Goal: Task Accomplishment & Management: Use online tool/utility

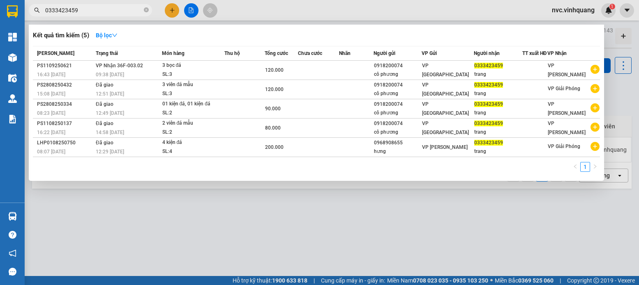
click at [202, 232] on div at bounding box center [319, 142] width 639 height 285
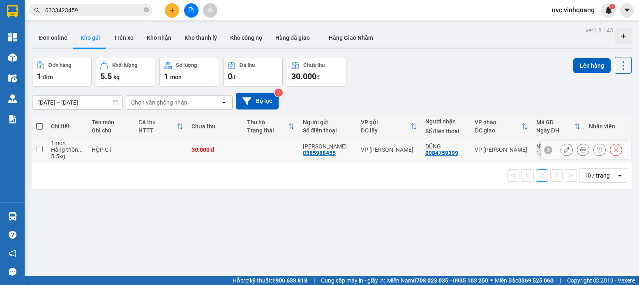
click at [103, 150] on div "HỘP CT" at bounding box center [111, 150] width 39 height 7
checkbox input "true"
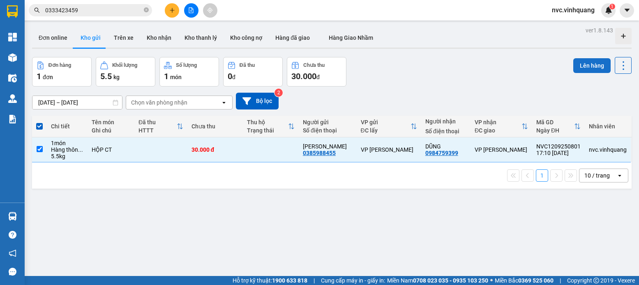
click at [591, 62] on button "Lên hàng" at bounding box center [591, 65] width 37 height 15
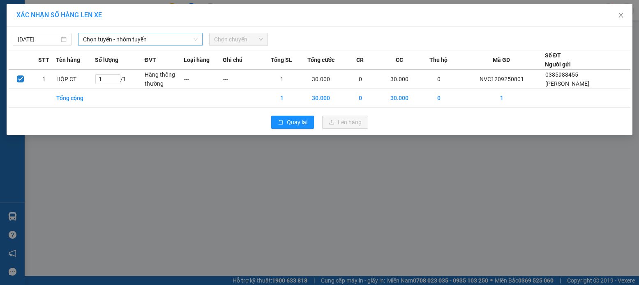
click at [115, 45] on span "Chọn tuyến - nhóm tuyến" at bounding box center [140, 39] width 115 height 12
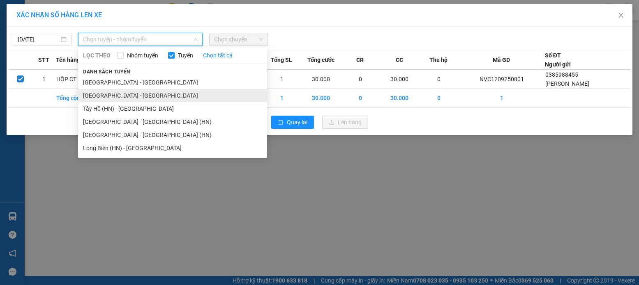
click at [108, 91] on li "[GEOGRAPHIC_DATA] - [GEOGRAPHIC_DATA]" at bounding box center [172, 95] width 189 height 13
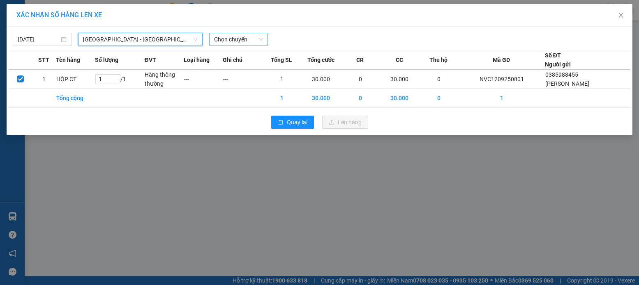
click at [230, 41] on span "Chọn chuyến" at bounding box center [238, 39] width 49 height 12
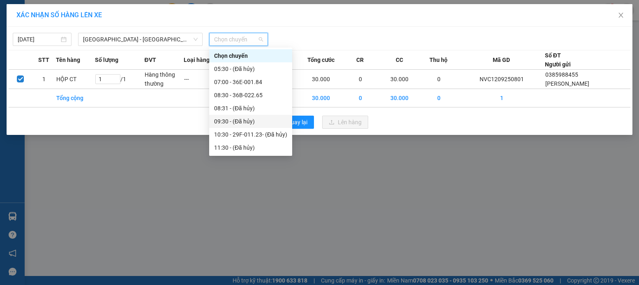
scroll to position [145, 0]
click at [271, 124] on div "18:30 - 29F-011.23" at bounding box center [250, 121] width 73 height 9
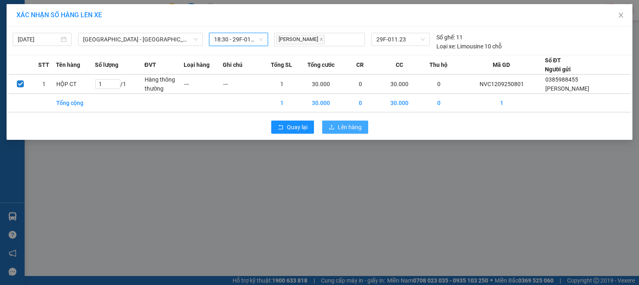
click at [325, 127] on button "Lên hàng" at bounding box center [345, 127] width 46 height 13
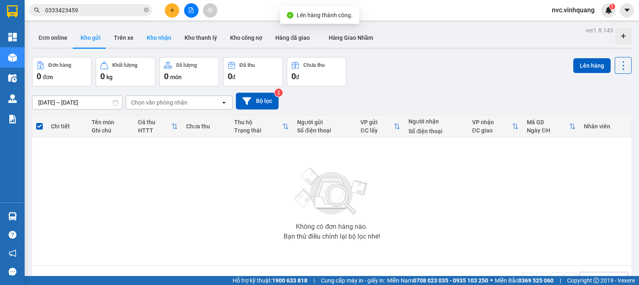
click at [140, 41] on button "Kho nhận" at bounding box center [159, 38] width 38 height 20
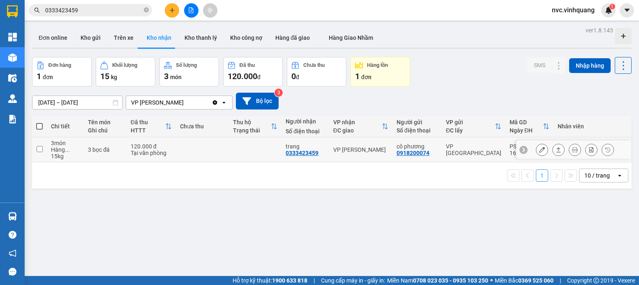
click at [554, 149] on button at bounding box center [557, 150] width 11 height 14
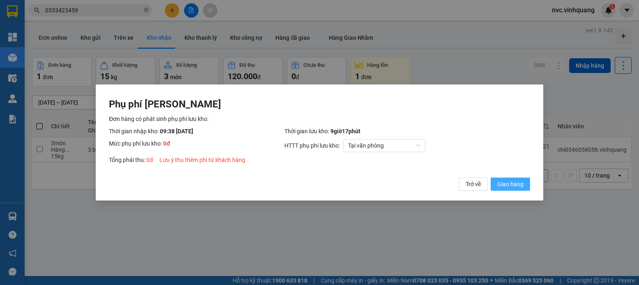
click at [516, 186] on span "Giao hàng" at bounding box center [510, 184] width 26 height 9
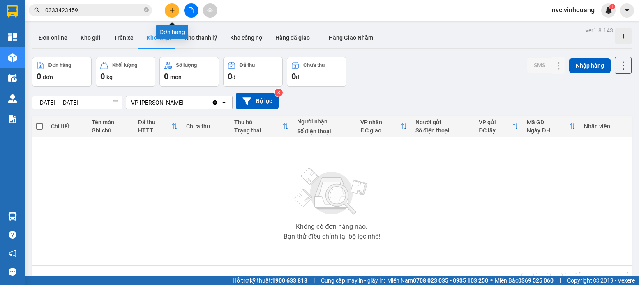
click at [171, 13] on button at bounding box center [172, 10] width 14 height 14
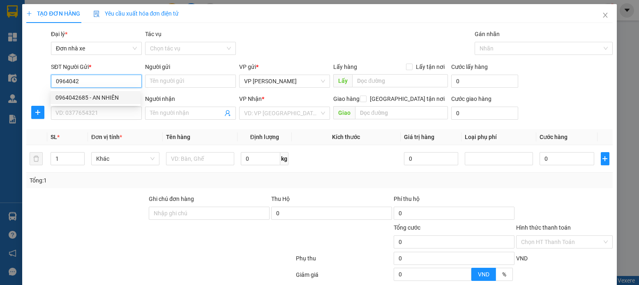
click at [93, 96] on div "0964042685 - AN NHIÊN" at bounding box center [95, 97] width 80 height 9
type input "0964042685"
type input "AN NHIÊN"
type input "0964042685"
type input "AN NHIÊN"
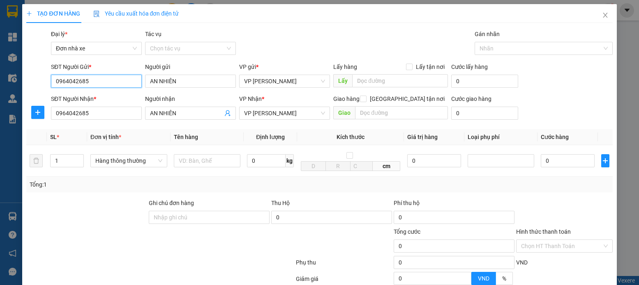
click at [119, 79] on input "0964042685" at bounding box center [96, 81] width 91 height 13
click at [88, 98] on div "0832127383 - TUẤN" at bounding box center [95, 97] width 80 height 9
type input "0832127383"
type input "TUẤN"
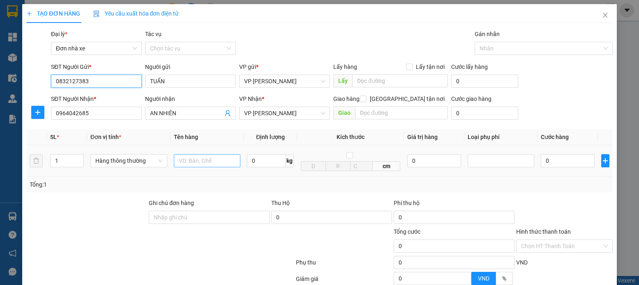
type input "0832127383"
click at [214, 154] on input "text" at bounding box center [207, 160] width 67 height 13
type input "BỌC VÀNG"
click at [264, 163] on input "0" at bounding box center [266, 160] width 39 height 13
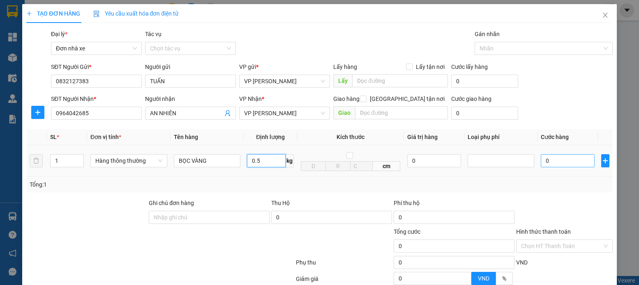
type input "0.5"
type input "30.000"
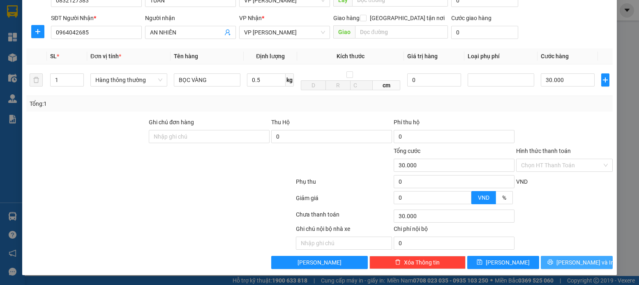
click at [571, 264] on span "[PERSON_NAME] và In" at bounding box center [584, 262] width 57 height 9
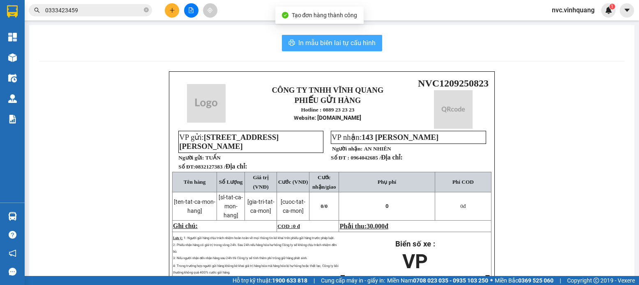
click at [354, 44] on span "In mẫu biên lai tự cấu hình" at bounding box center [336, 43] width 77 height 10
